Goal: Communication & Community: Answer question/provide support

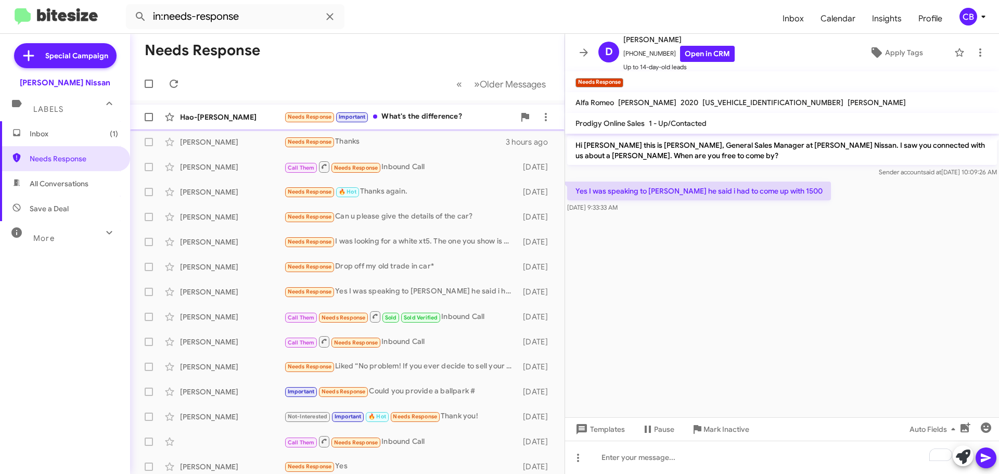
click at [246, 117] on div "Hao-[PERSON_NAME]" at bounding box center [232, 117] width 104 height 10
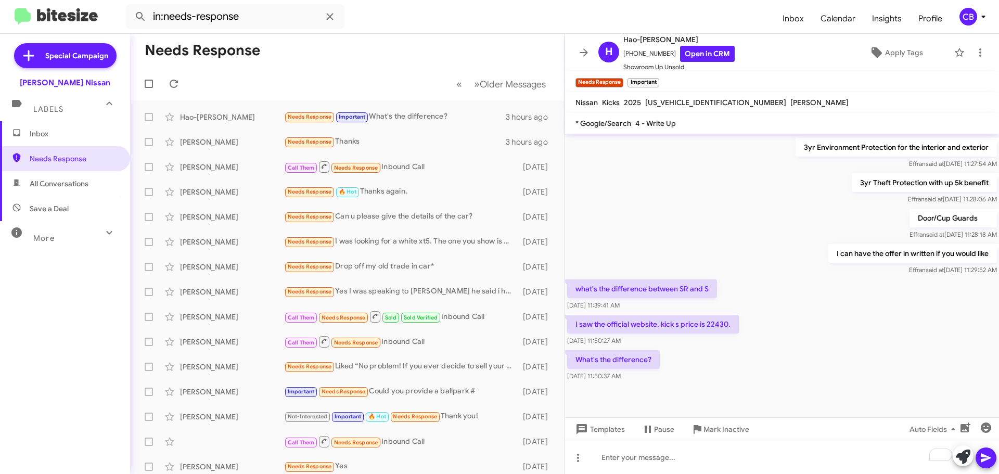
scroll to position [518, 0]
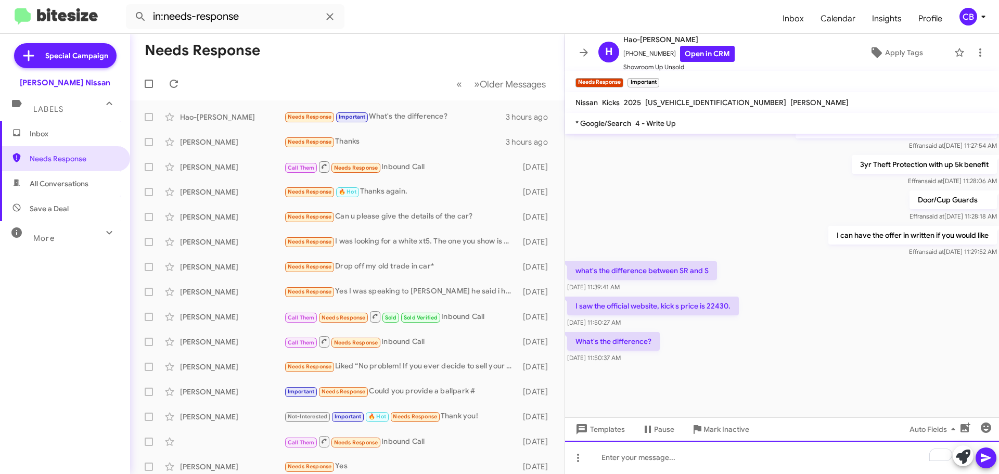
click at [782, 451] on div "To enrich screen reader interactions, please activate Accessibility in Grammarl…" at bounding box center [782, 457] width 434 height 33
paste div "To enrich screen reader interactions, please activate Accessibility in Grammarl…"
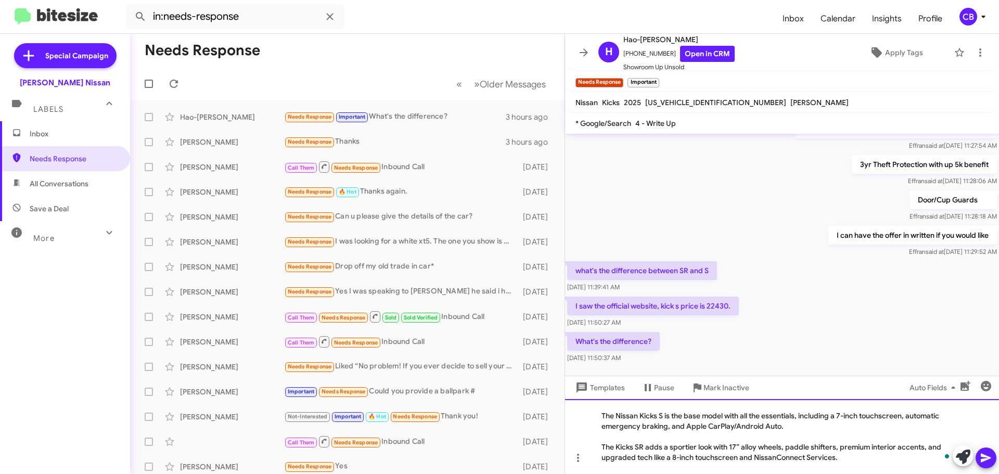
click at [689, 418] on div "The Nissan Kicks S is the base model with all the essentials, including a 7-inc…" at bounding box center [782, 436] width 434 height 75
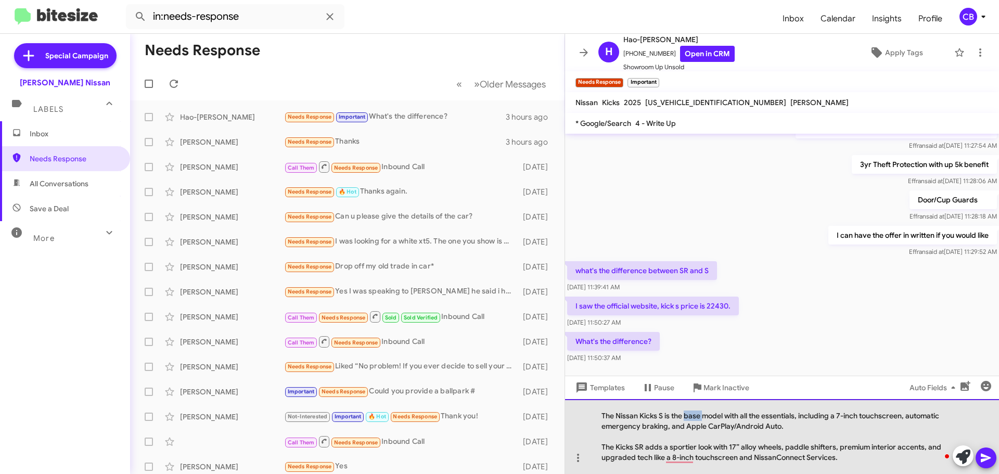
click at [689, 417] on div "The Nissan Kicks S is the base model with all the essentials, including a 7-inc…" at bounding box center [782, 436] width 434 height 75
click at [844, 459] on div "The Kicks SR adds a sportier look with 17” alloy wheels, paddle shifters, premi…" at bounding box center [776, 452] width 351 height 21
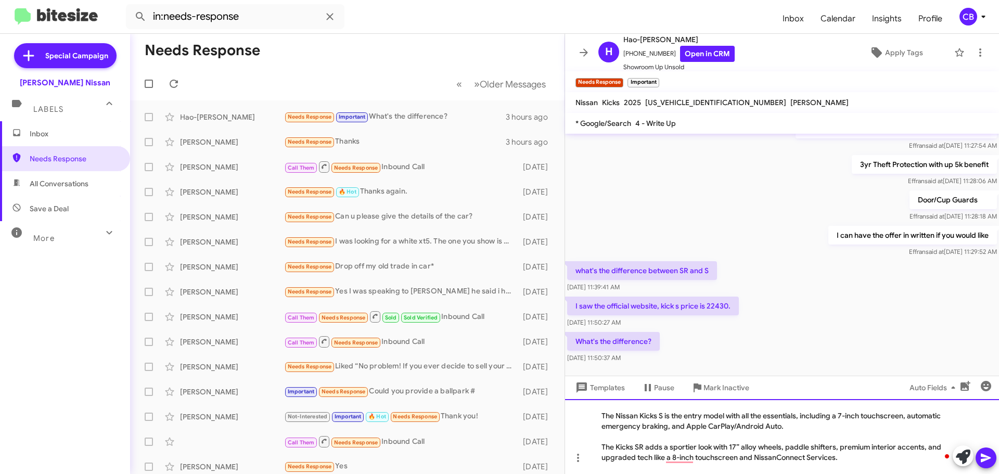
click at [858, 459] on div "The Kicks SR adds a sportier look with 17” alloy wheels, paddle shifters, premi…" at bounding box center [776, 452] width 351 height 21
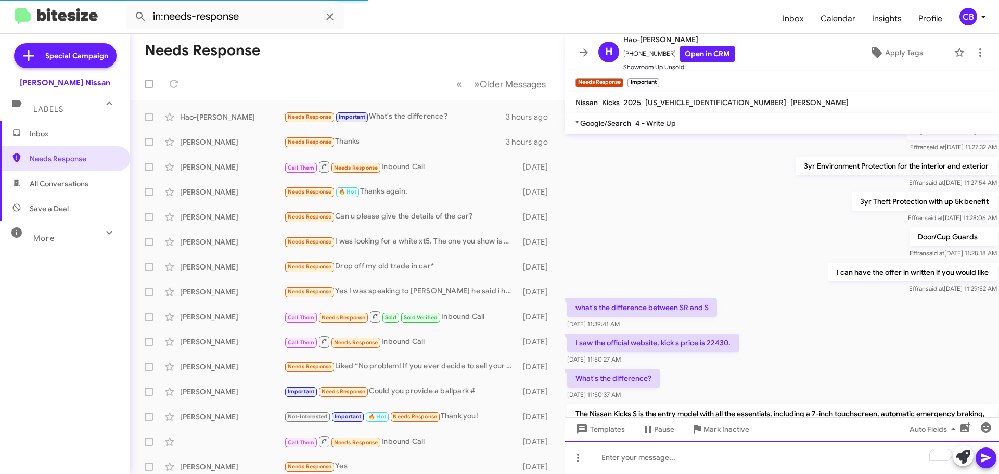
scroll to position [663, 0]
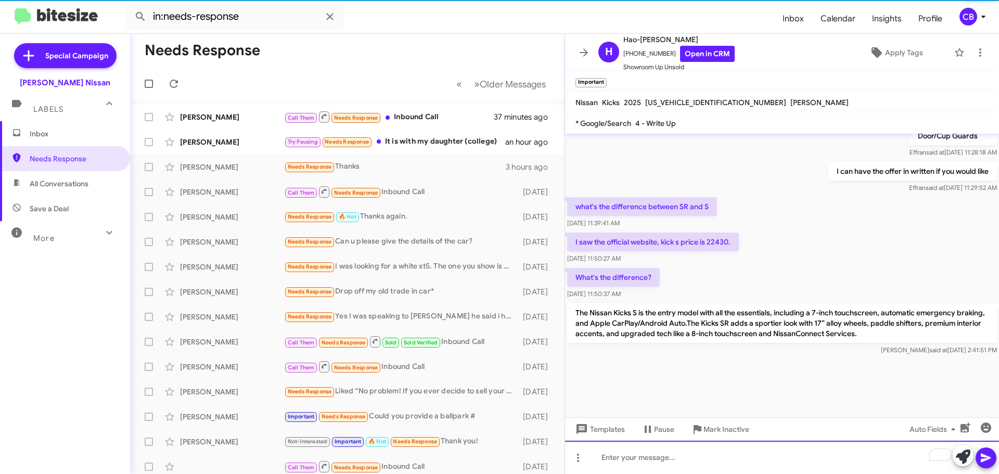
click at [653, 452] on div "To enrich screen reader interactions, please activate Accessibility in Grammarl…" at bounding box center [782, 457] width 434 height 33
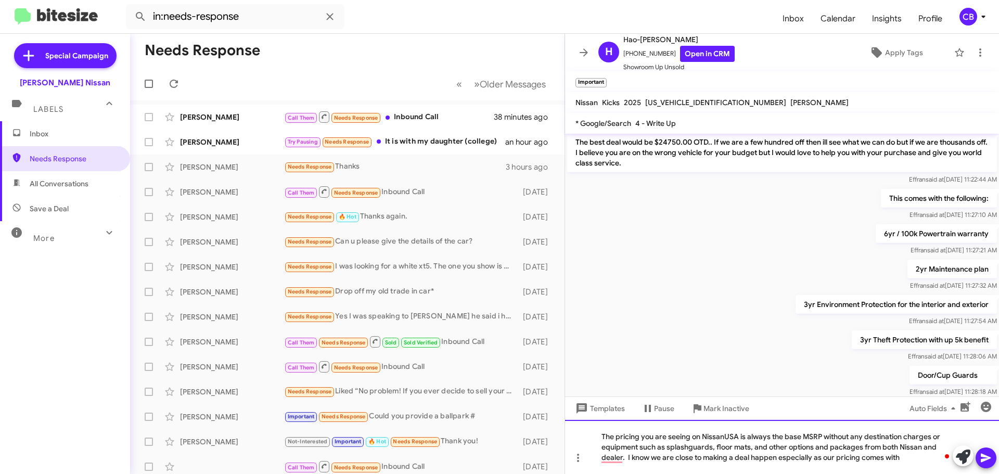
scroll to position [683, 0]
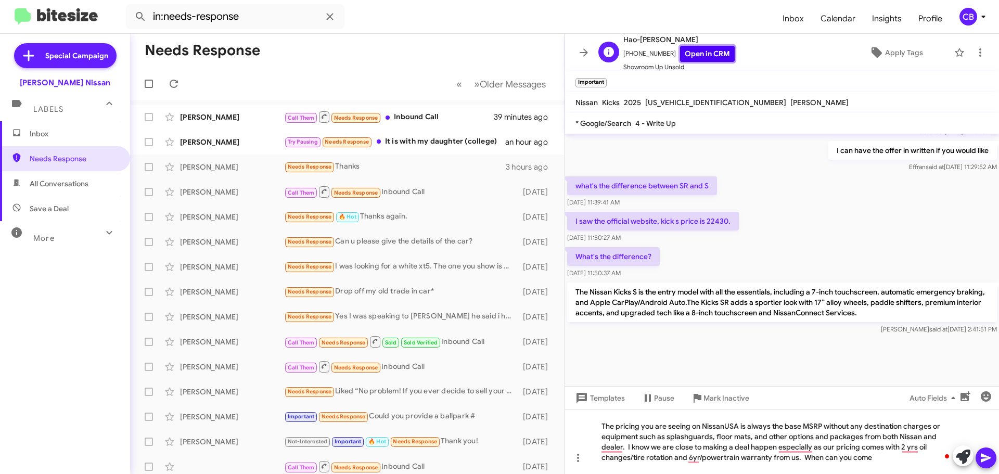
click at [688, 56] on link "Open in CRM" at bounding box center [707, 54] width 55 height 16
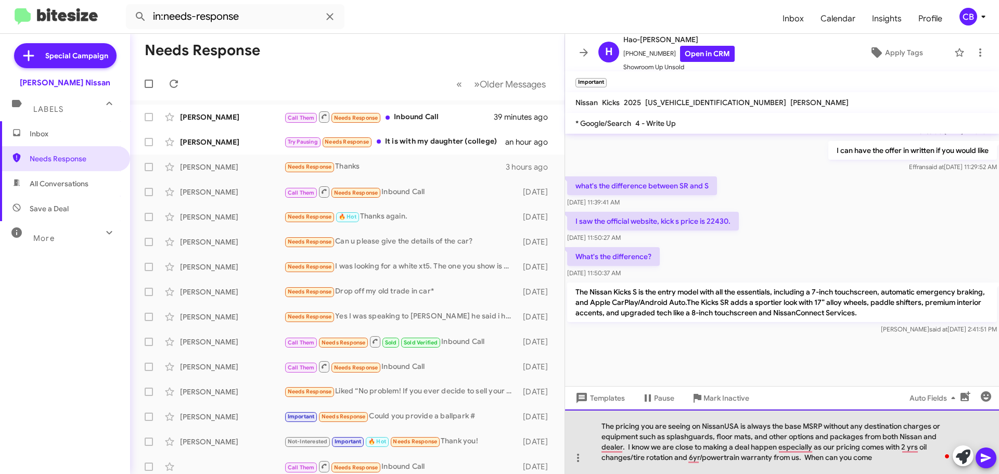
click at [893, 456] on div "The pricing you are seeing on NissanUSA is always the base MSRP without any des…" at bounding box center [782, 441] width 434 height 64
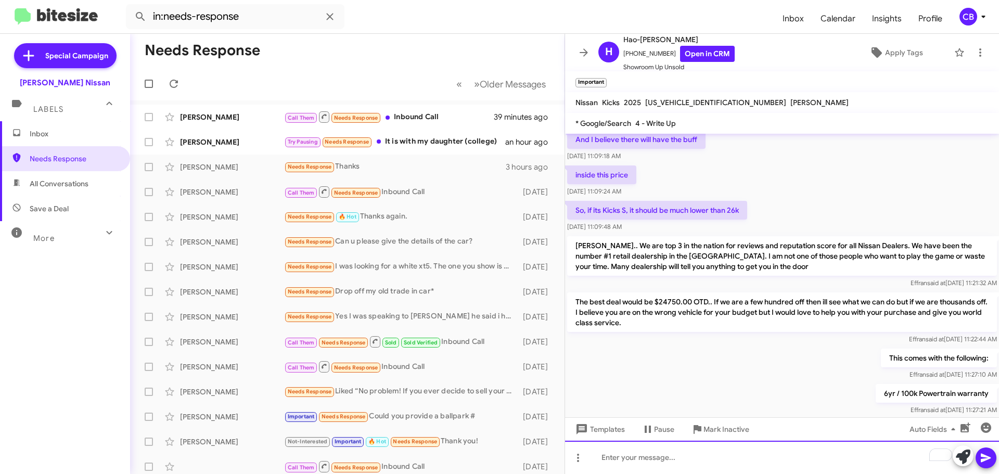
scroll to position [732, 0]
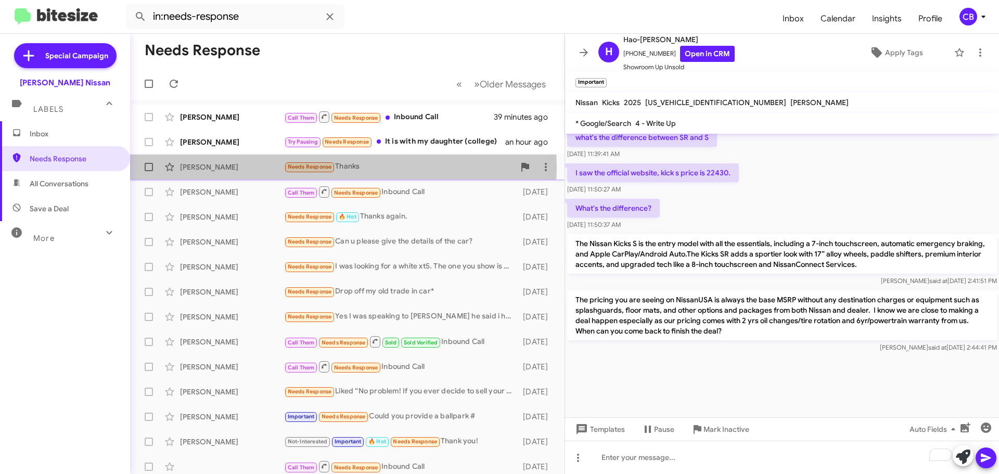
click at [221, 167] on div "[PERSON_NAME]" at bounding box center [232, 167] width 104 height 10
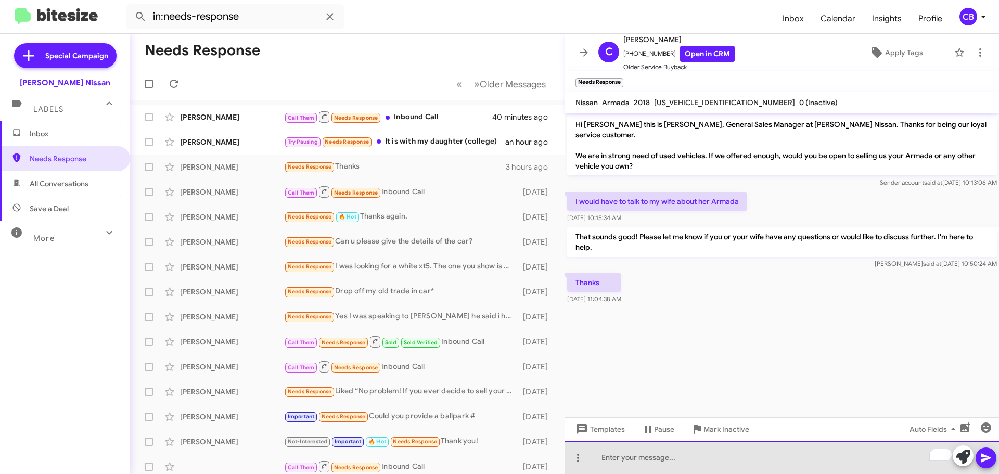
click at [603, 457] on div "To enrich screen reader interactions, please activate Accessibility in Grammarl…" at bounding box center [782, 457] width 434 height 33
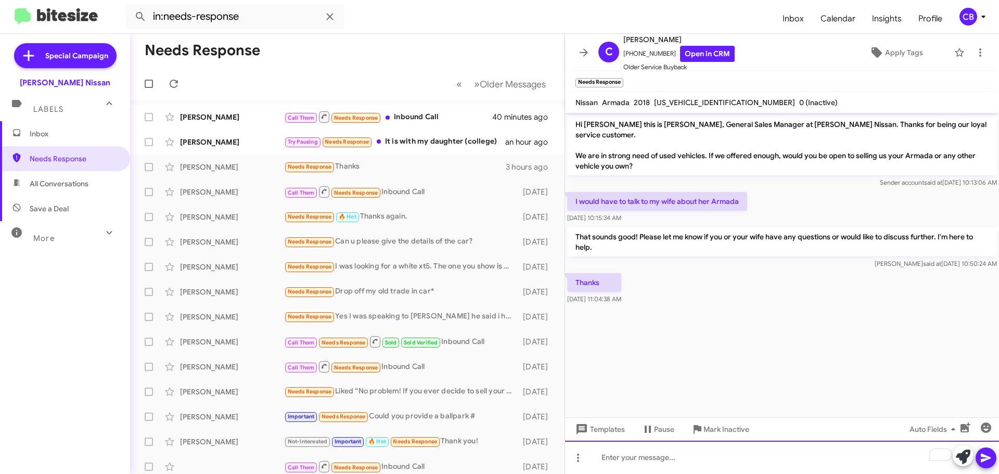
click at [653, 460] on div "To enrich screen reader interactions, please activate Accessibility in Grammarl…" at bounding box center [782, 457] width 434 height 33
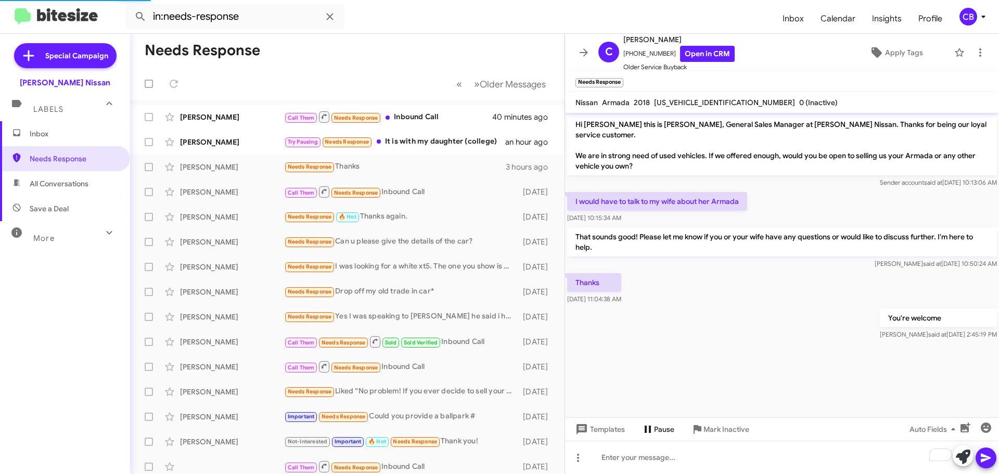
click at [649, 425] on icon at bounding box center [647, 429] width 12 height 12
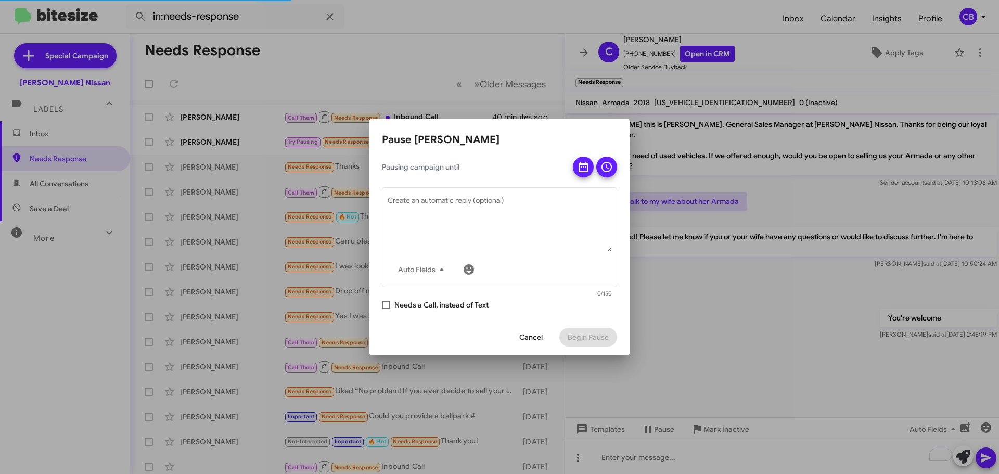
click at [582, 169] on icon at bounding box center [583, 167] width 12 height 12
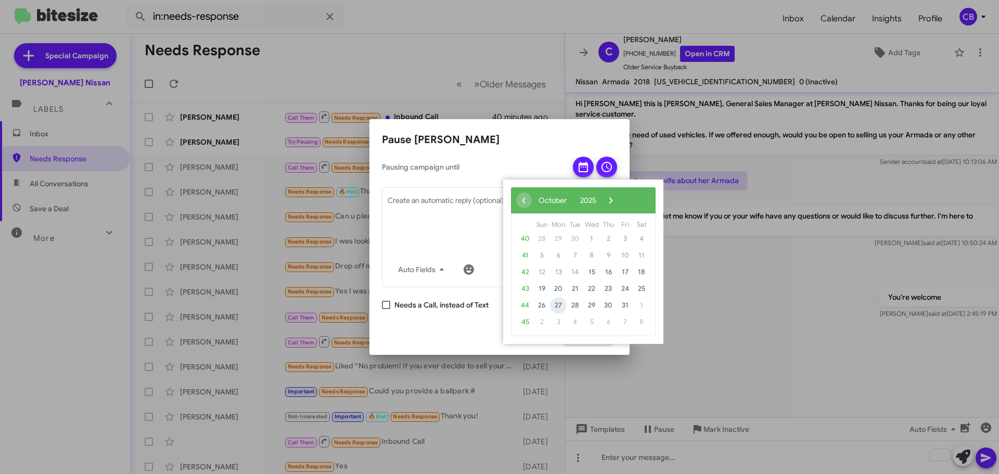
click at [558, 305] on span "27" at bounding box center [558, 305] width 17 height 17
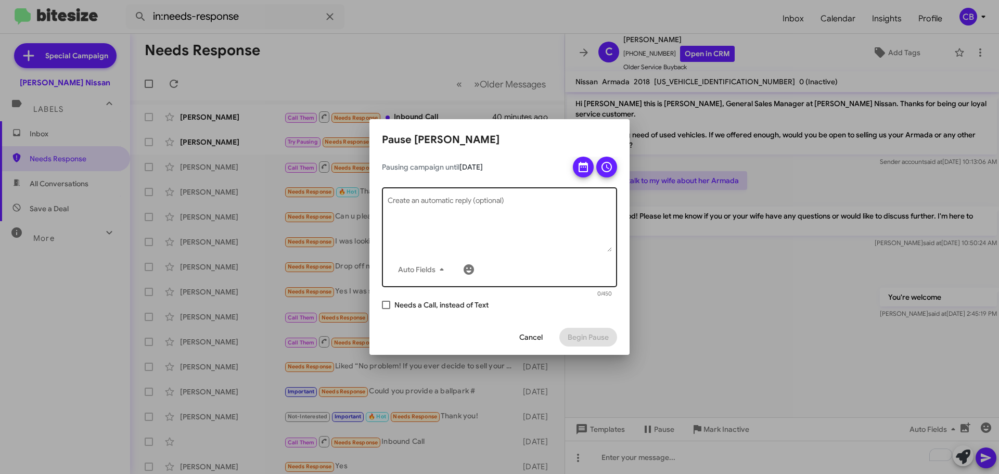
click at [487, 212] on textarea "Create an automatic reply (optional)" at bounding box center [499, 225] width 224 height 54
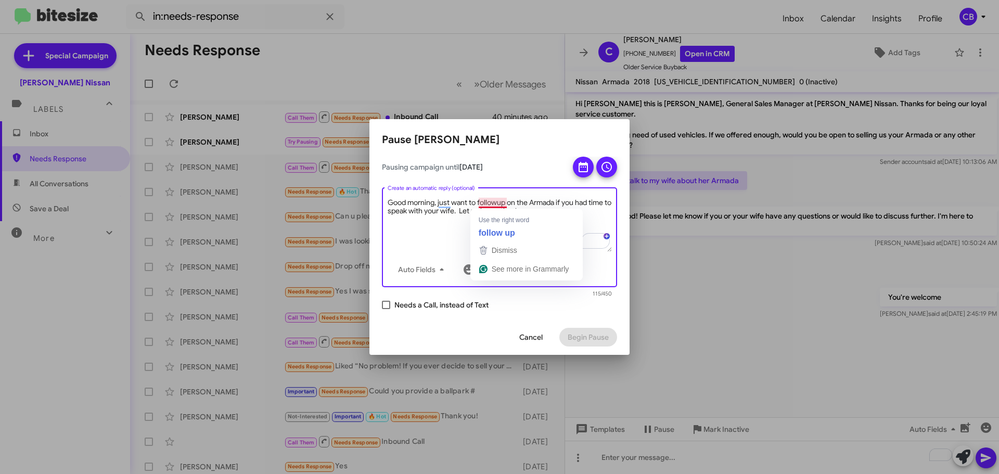
click at [499, 203] on textarea "Good morning, just want to followup on the Armada if you had time to speak with…" at bounding box center [499, 225] width 224 height 54
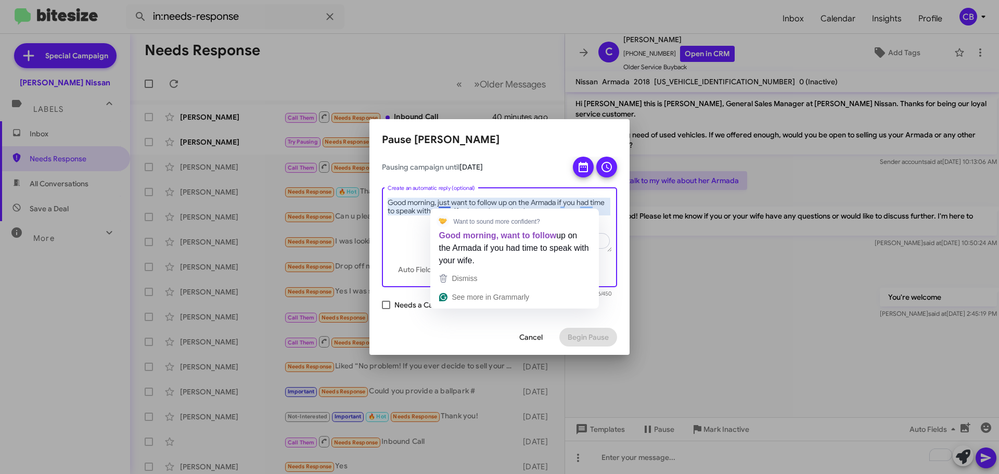
click at [412, 225] on textarea "Good morning, just want to follow up on the Armada if you had time to speak wit…" at bounding box center [499, 225] width 224 height 54
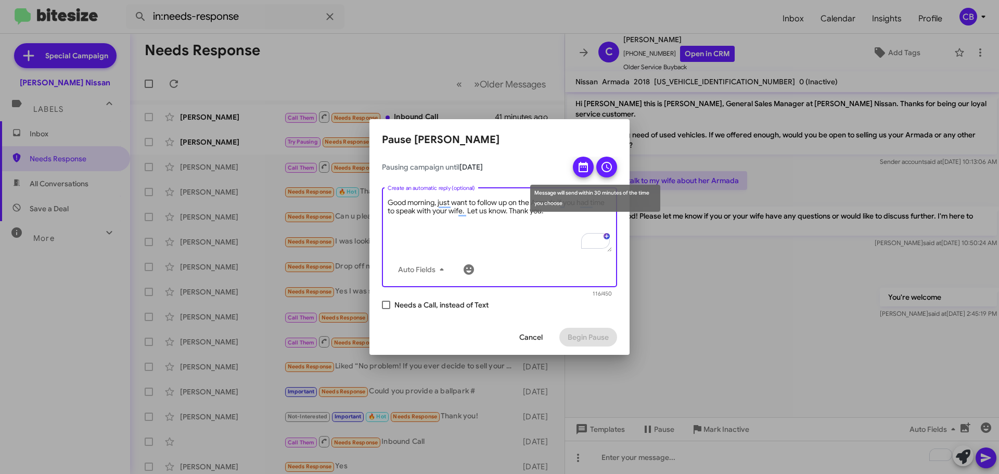
type textarea "Good morning, just want to follow up on the Armada if you had time to speak wit…"
click at [601, 171] on icon at bounding box center [606, 167] width 12 height 12
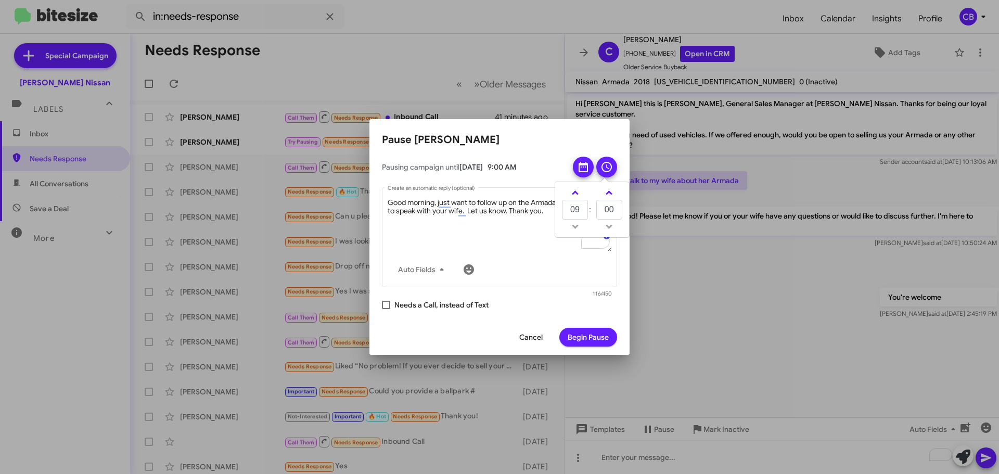
click at [573, 335] on span "Begin Pause" at bounding box center [587, 337] width 41 height 19
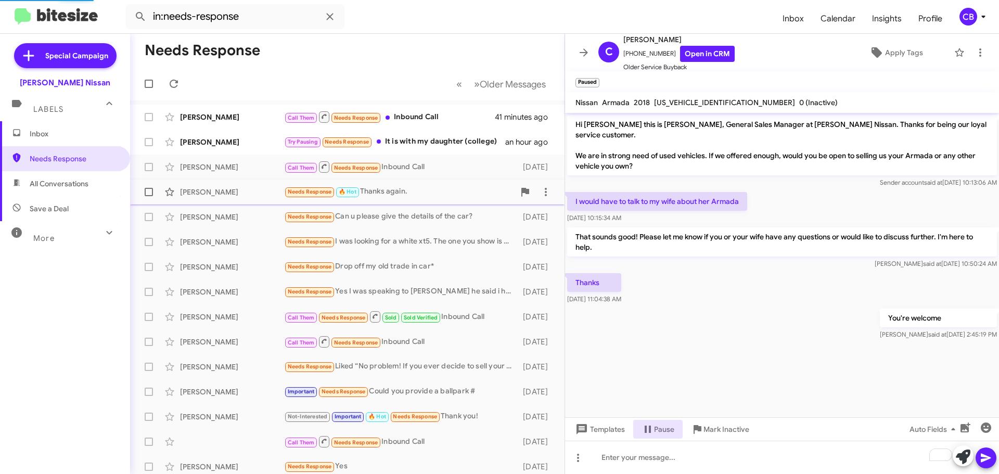
scroll to position [27, 0]
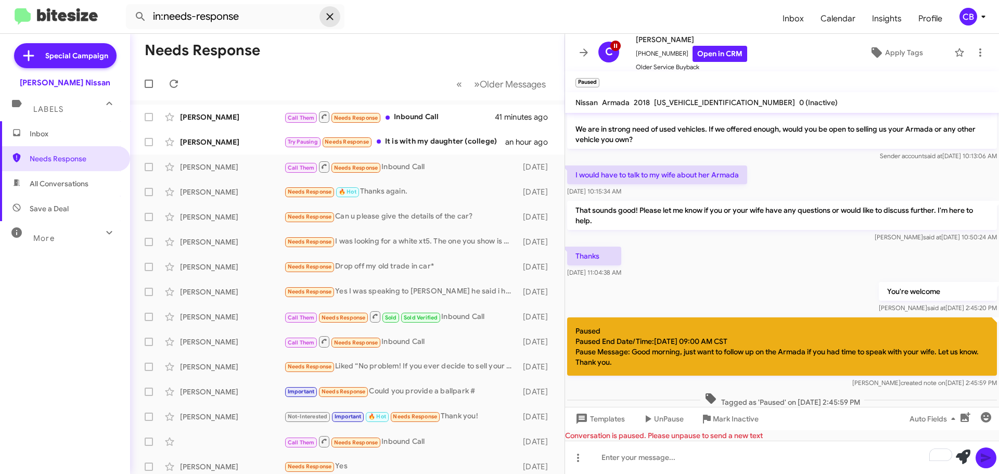
click at [330, 16] on icon at bounding box center [329, 16] width 7 height 7
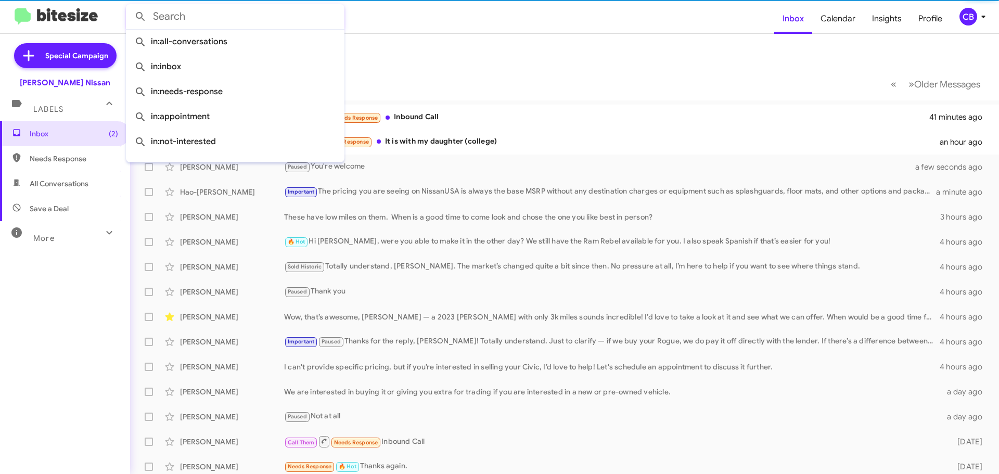
click at [436, 66] on mat-toolbar-row "Inbox" at bounding box center [564, 50] width 869 height 33
